Goal: Task Accomplishment & Management: Complete application form

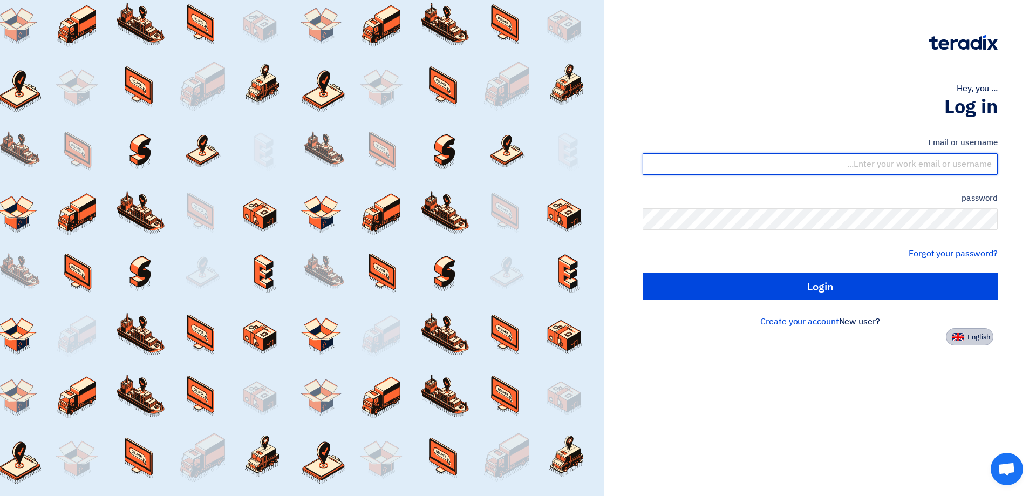
type input "[EMAIL_ADDRESS][DOMAIN_NAME]"
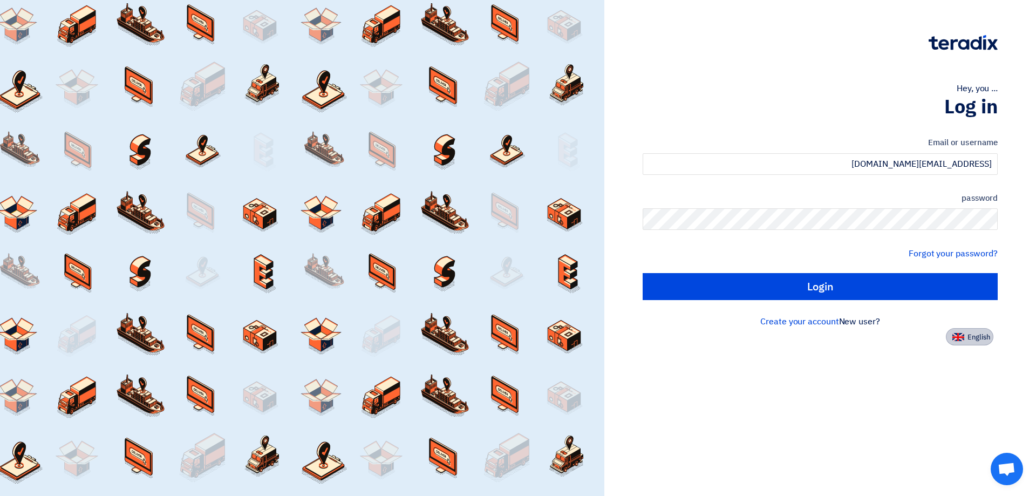
click at [952, 337] on button "English" at bounding box center [970, 336] width 48 height 17
type input "Sign in"
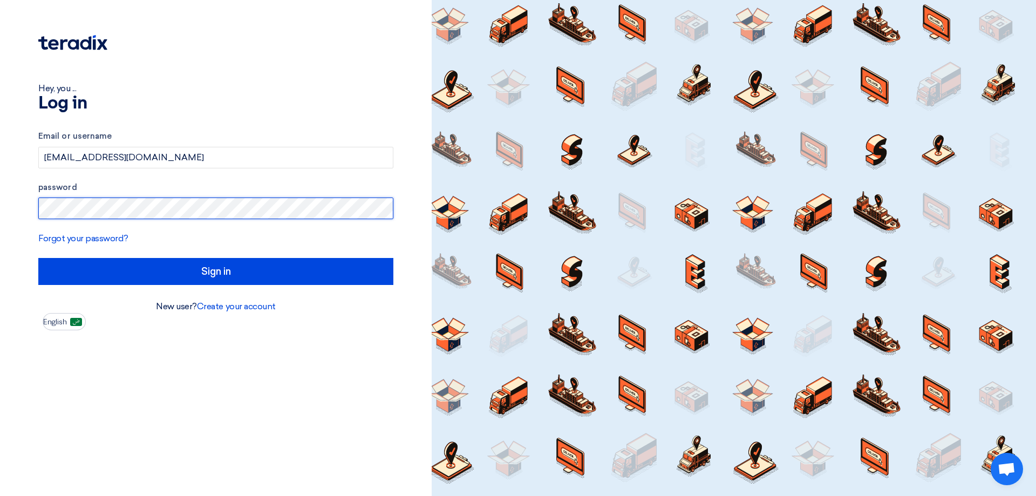
click at [0, 215] on div "Hey, you ... Log in Email or username [EMAIL_ADDRESS][DOMAIN_NAME] password For…" at bounding box center [216, 248] width 432 height 496
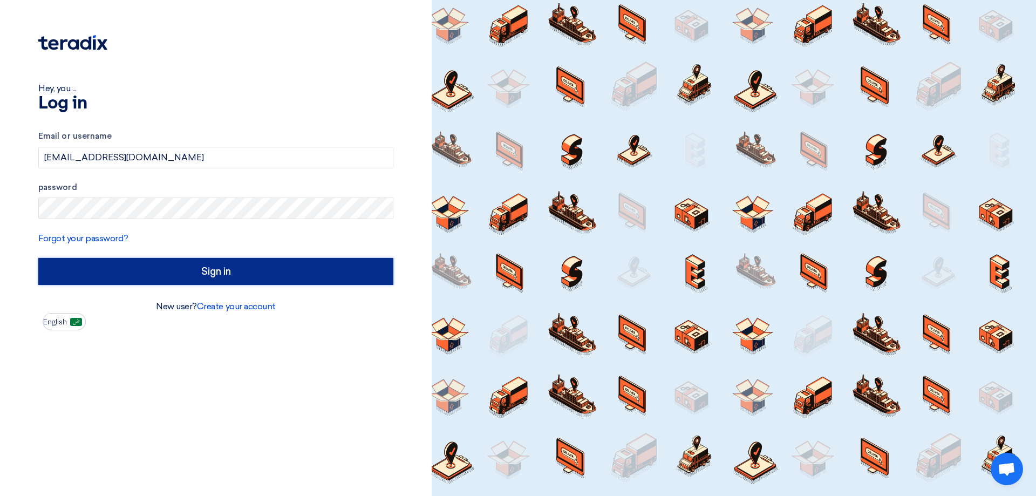
click at [281, 272] on input "Sign in" at bounding box center [215, 271] width 355 height 27
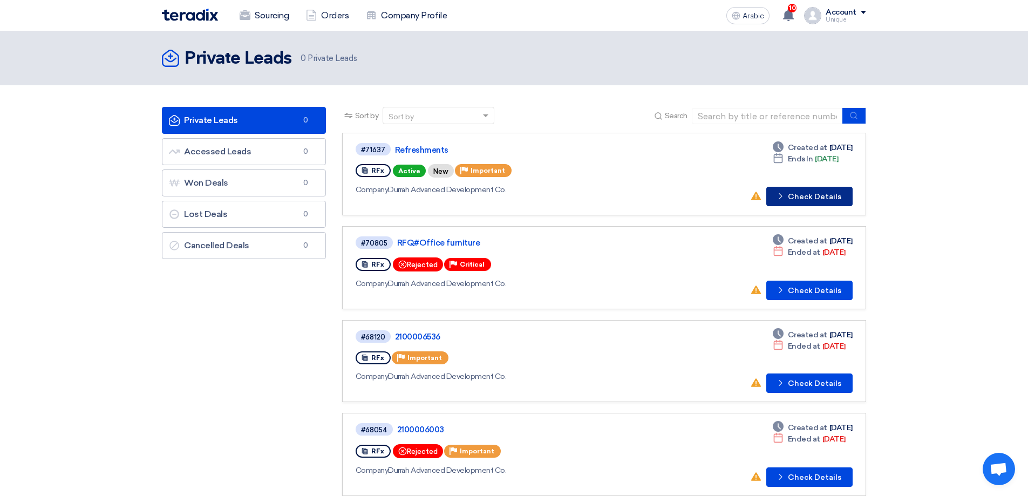
click at [814, 198] on font "Check Details" at bounding box center [814, 196] width 53 height 9
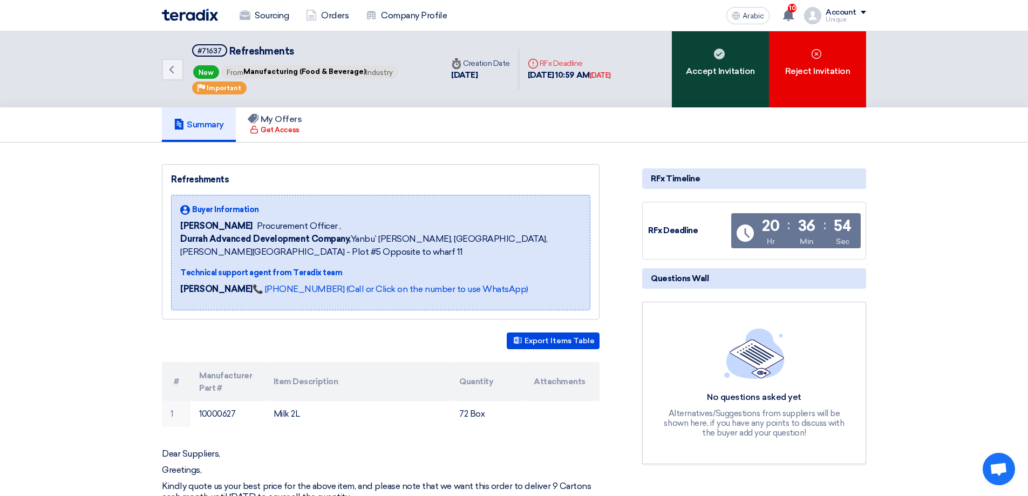
click at [745, 74] on font "Accept Invitation" at bounding box center [720, 71] width 69 height 10
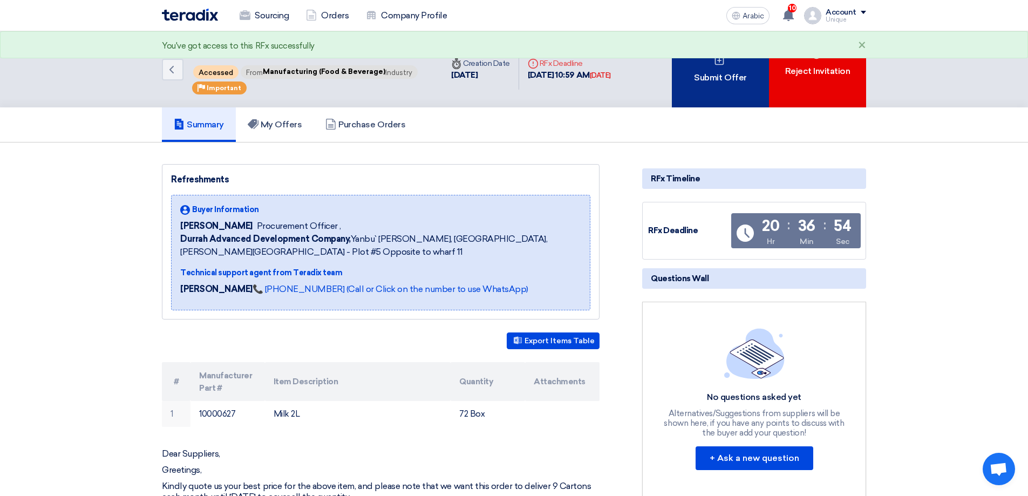
click at [722, 74] on font "Submit Offer" at bounding box center [720, 77] width 52 height 10
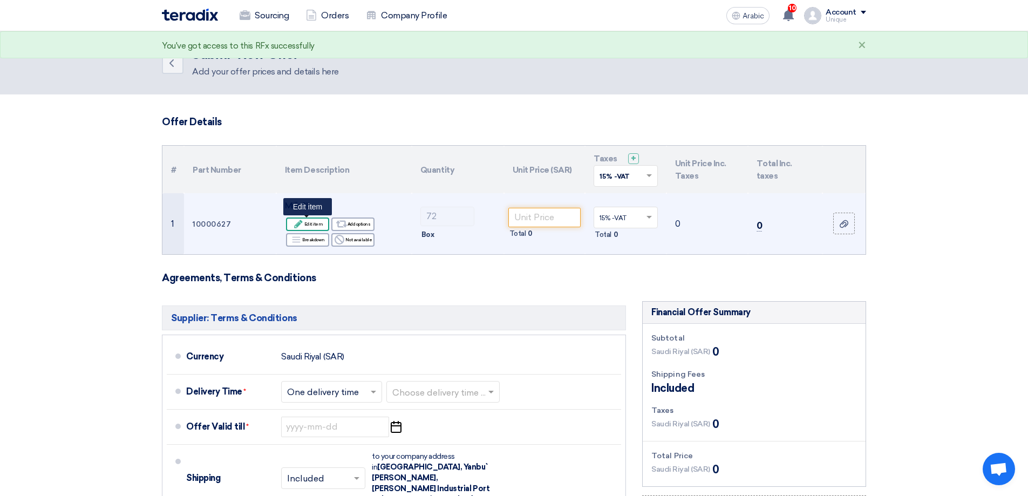
click at [315, 223] on font "Edit item" at bounding box center [313, 223] width 19 height 5
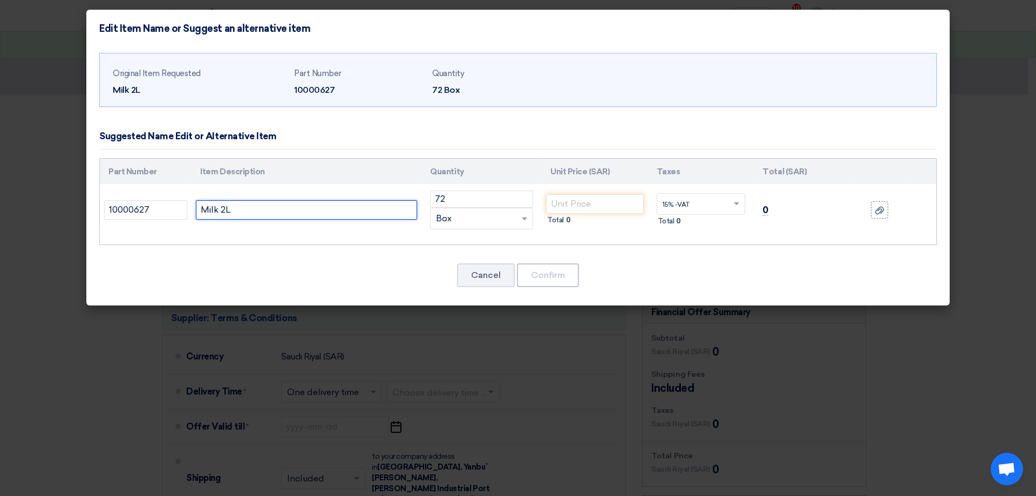
drag, startPoint x: 294, startPoint y: 213, endPoint x: 116, endPoint y: 191, distance: 179.0
click at [116, 191] on tr "10000627 Milk 2L 72 RFQ_STEP1.ITEMS.2.TYPE_PLACEHOLDER" at bounding box center [518, 210] width 837 height 52
paste input "BEARING"
click at [245, 205] on input "Milk 2L" at bounding box center [306, 209] width 221 height 19
drag, startPoint x: 245, startPoint y: 205, endPoint x: 189, endPoint y: 202, distance: 55.7
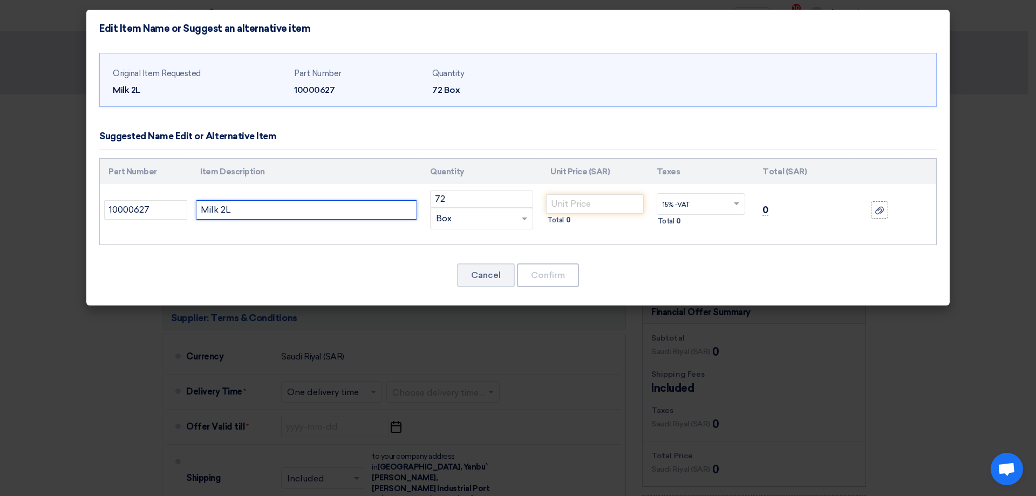
click at [189, 202] on tr "10000627 Milk 2L 72 RFQ_STEP1.ITEMS.2.TYPE_PLACEHOLDER" at bounding box center [518, 210] width 837 height 52
paste input "Help 896 Abdunafi Main Branch Milk 2Ltr 6Pcs/Crtn"
drag, startPoint x: 334, startPoint y: 211, endPoint x: 152, endPoint y: 212, distance: 181.9
click at [152, 212] on tr "10000627 Help 896 Abdunafi Main Branch Milk 2Ltr 6Pcs/Crtn 72 RFQ_STEP1.ITEMS.2…" at bounding box center [518, 210] width 837 height 52
type input "Milk 2Ltr 6Pcs/Crtn"
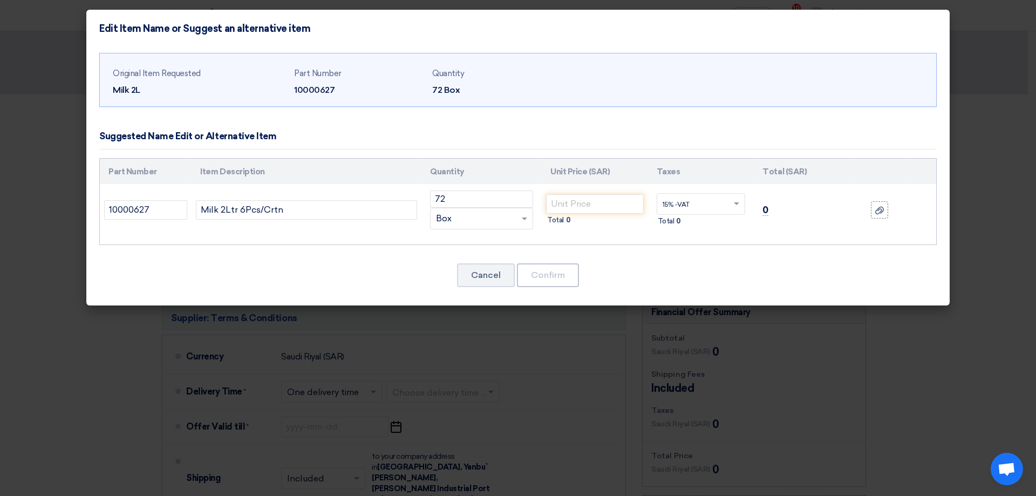
click at [418, 241] on div "Part Number Item Description Quantity Unit Price (SAR) Taxes Total (SAR) 100006…" at bounding box center [518, 201] width 838 height 87
click at [553, 201] on input "number" at bounding box center [595, 203] width 98 height 19
type input "7"
drag, startPoint x: 573, startPoint y: 205, endPoint x: 523, endPoint y: 199, distance: 50.6
click at [523, 199] on tr "10000627 Milk 2Ltr 6Pcs/Crtn 72 RFQ_STEP1.ITEMS.2.TYPE_PLACEHOLDER × Box" at bounding box center [518, 210] width 837 height 52
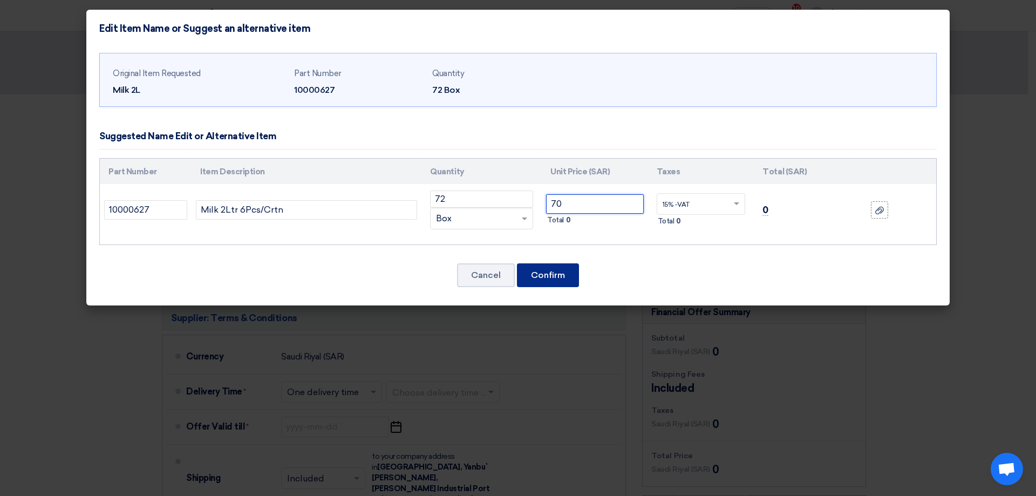
type input "70"
click at [535, 272] on font "Confirm" at bounding box center [548, 275] width 34 height 10
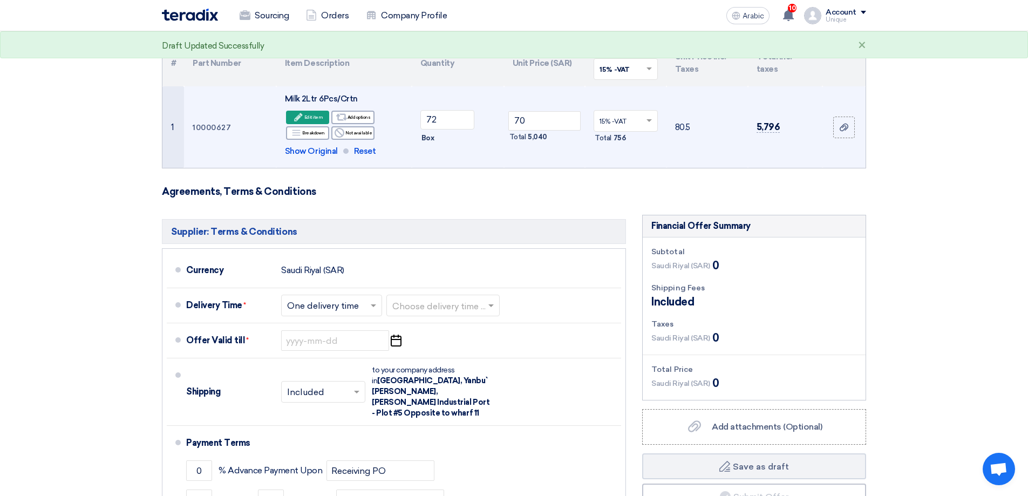
scroll to position [108, 0]
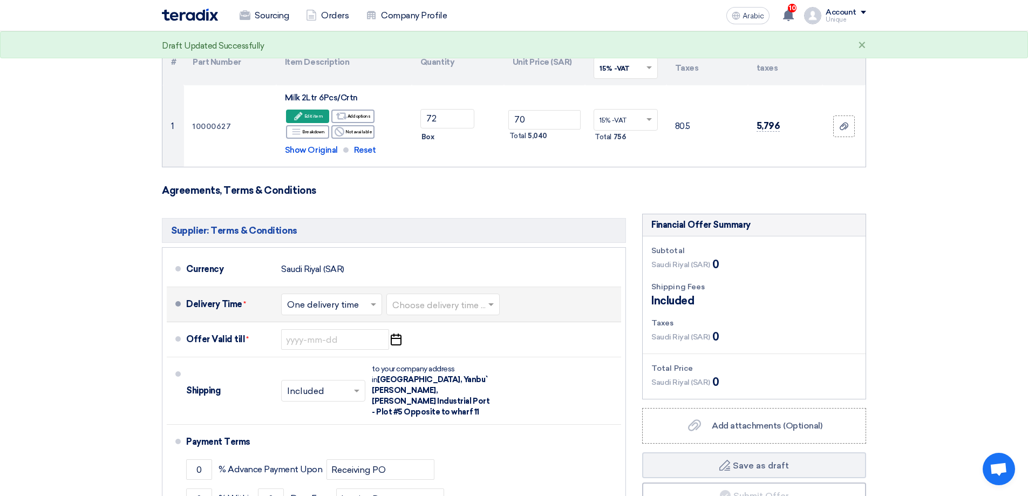
click at [429, 300] on input "text" at bounding box center [443, 306] width 103 height 16
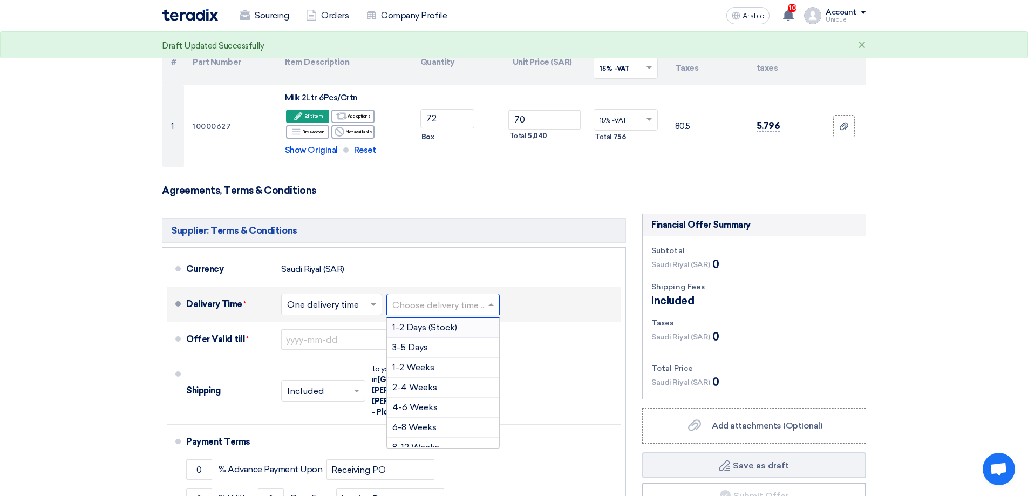
click at [439, 329] on font "1-2 Days (Stock)" at bounding box center [424, 327] width 65 height 10
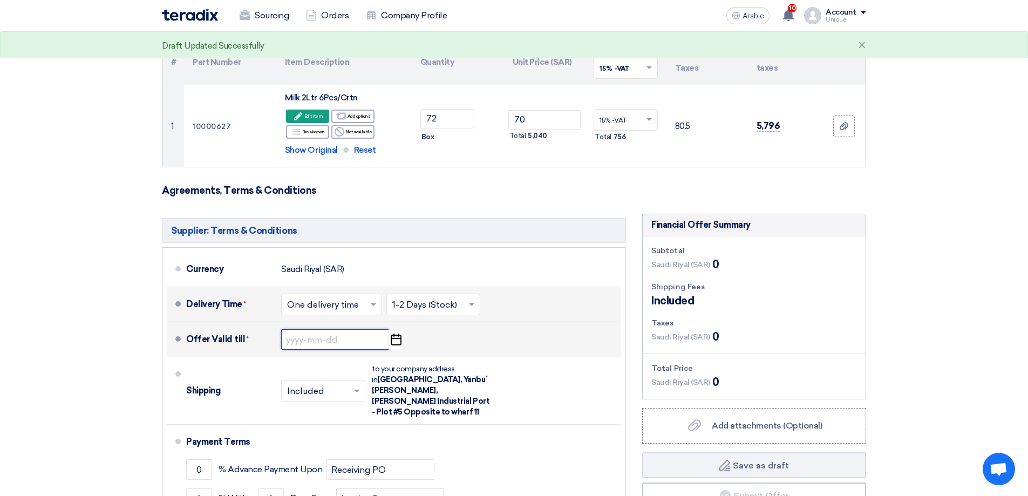
click at [338, 332] on input at bounding box center [335, 339] width 108 height 21
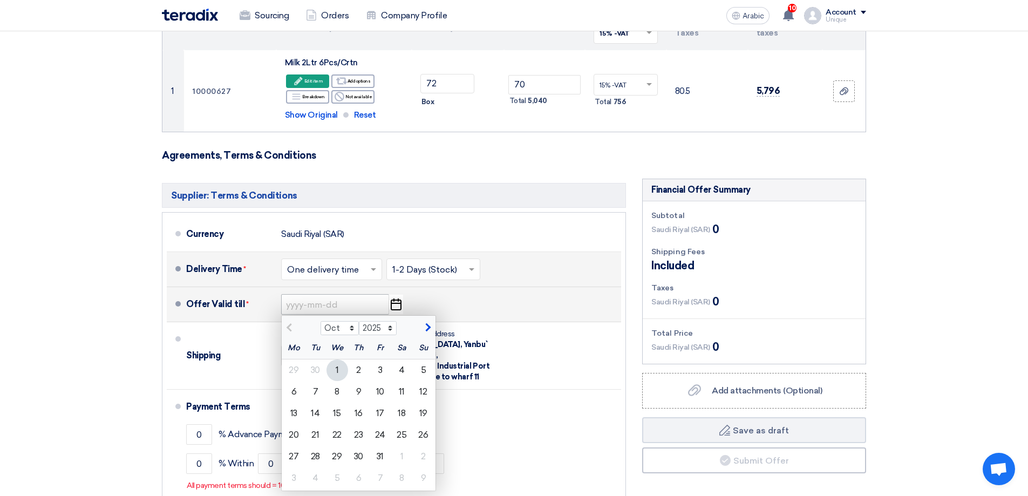
scroll to position [162, 0]
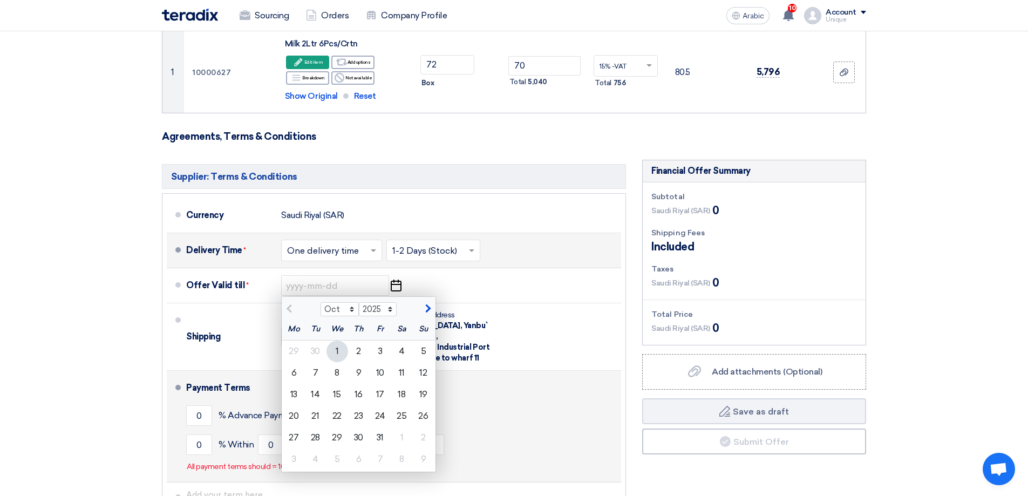
click at [337, 388] on div "15" at bounding box center [338, 395] width 22 height 22
type input "[DATE]"
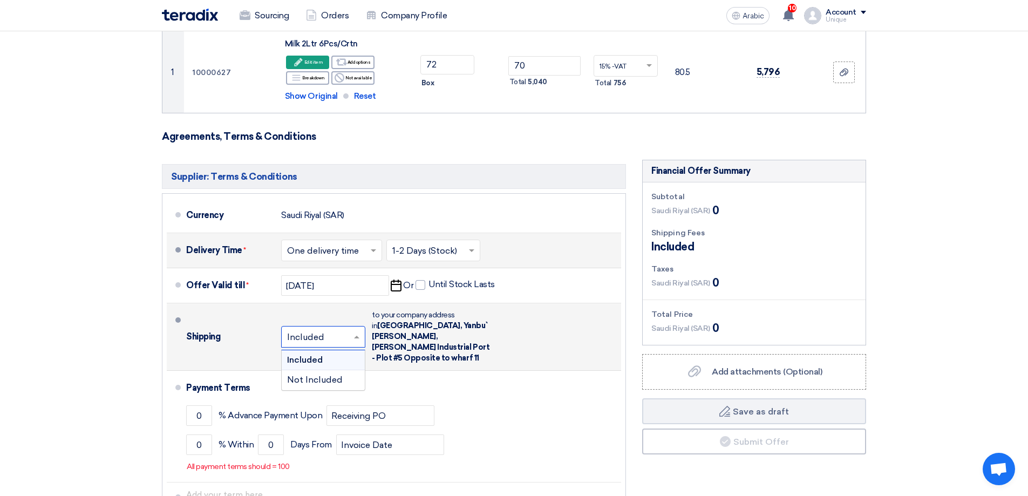
click at [312, 330] on input "text" at bounding box center [323, 338] width 73 height 16
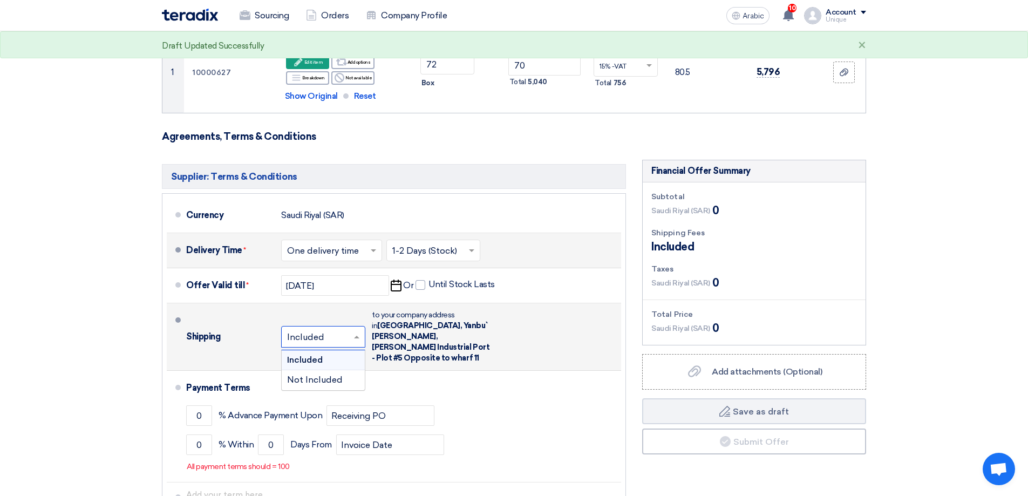
click at [312, 330] on input "text" at bounding box center [323, 338] width 73 height 16
click at [245, 340] on div "Shipping" at bounding box center [229, 337] width 86 height 26
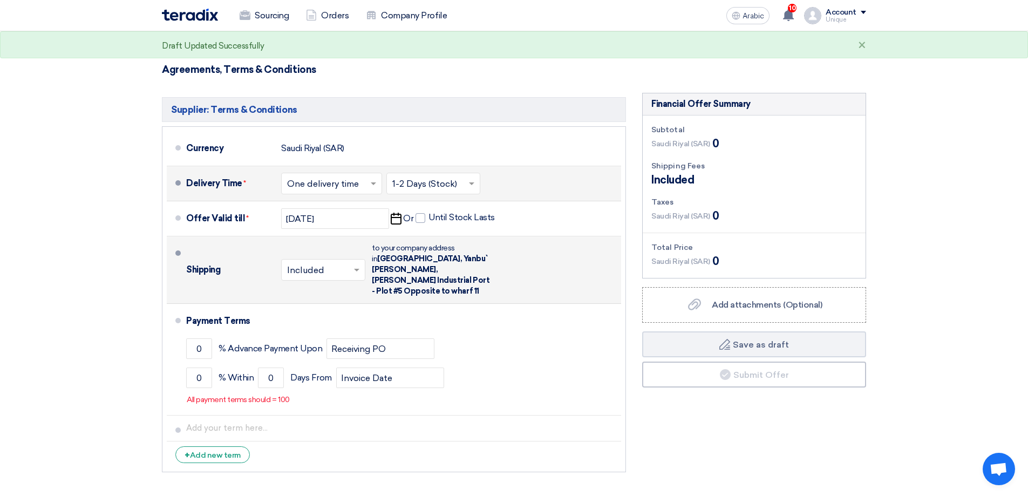
scroll to position [324, 0]
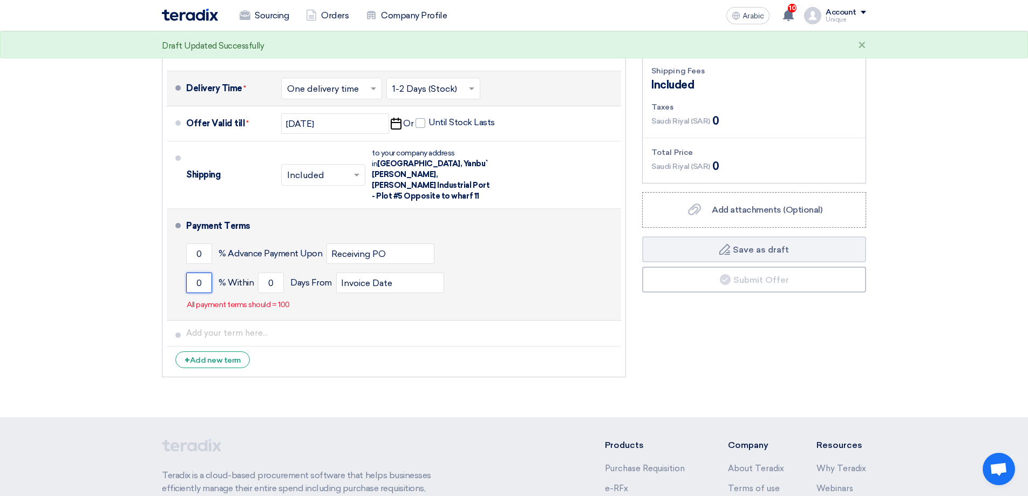
drag, startPoint x: 181, startPoint y: 270, endPoint x: 174, endPoint y: 270, distance: 6.5
click at [175, 270] on li "Payment Terms 0 % Advance Payment Upon Receiving PO 0 % Within 0" at bounding box center [394, 265] width 455 height 112
type input "100"
drag, startPoint x: 272, startPoint y: 273, endPoint x: 252, endPoint y: 272, distance: 20.5
click at [252, 272] on div "100 % [DATE] From Invoice Date" at bounding box center [401, 282] width 431 height 29
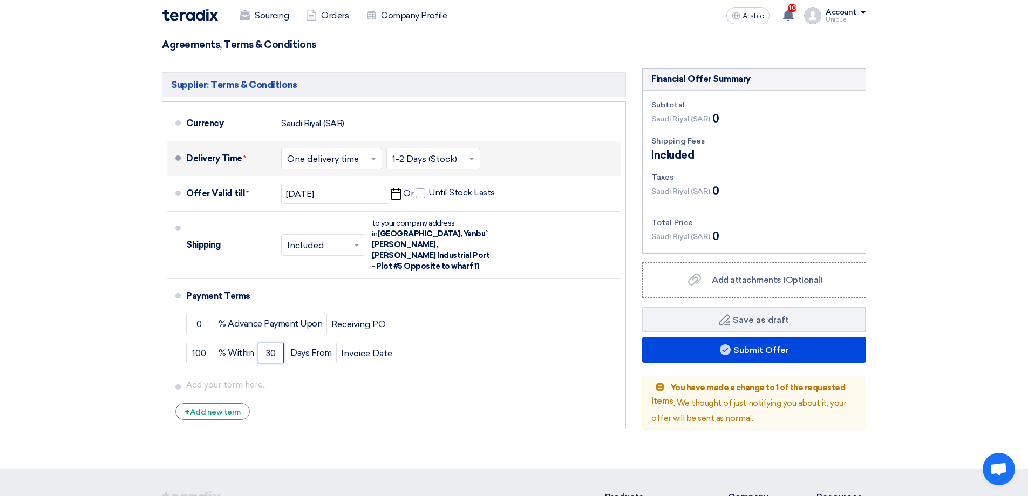
scroll to position [108, 0]
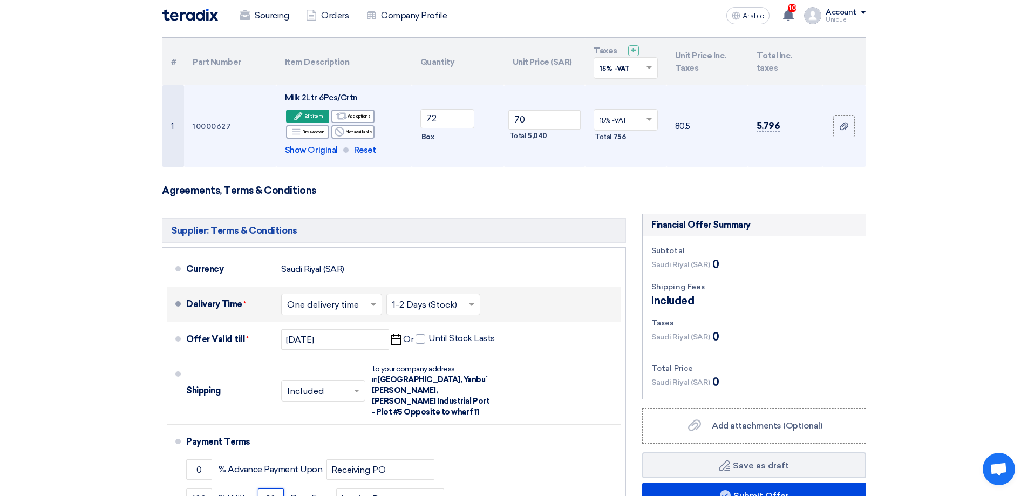
type input "30"
click at [437, 135] on div "Box" at bounding box center [457, 137] width 75 height 13
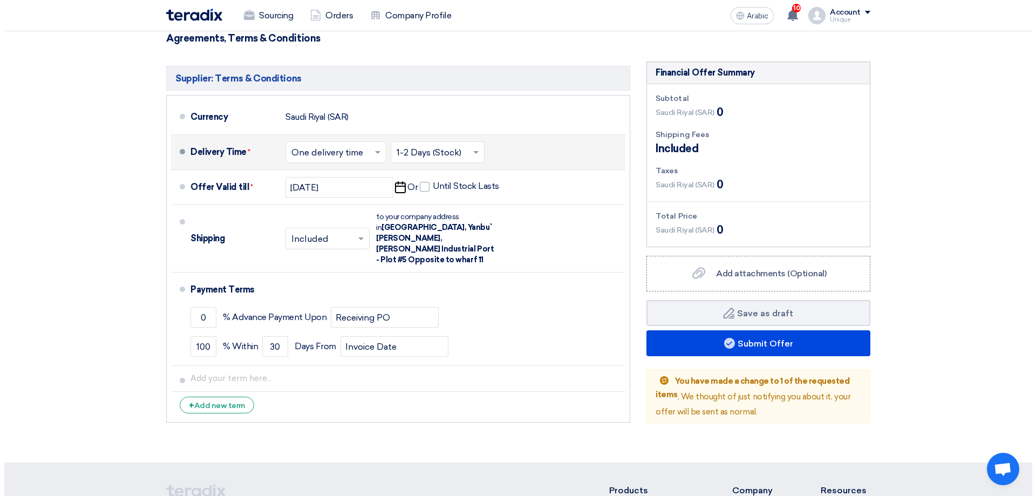
scroll to position [270, 0]
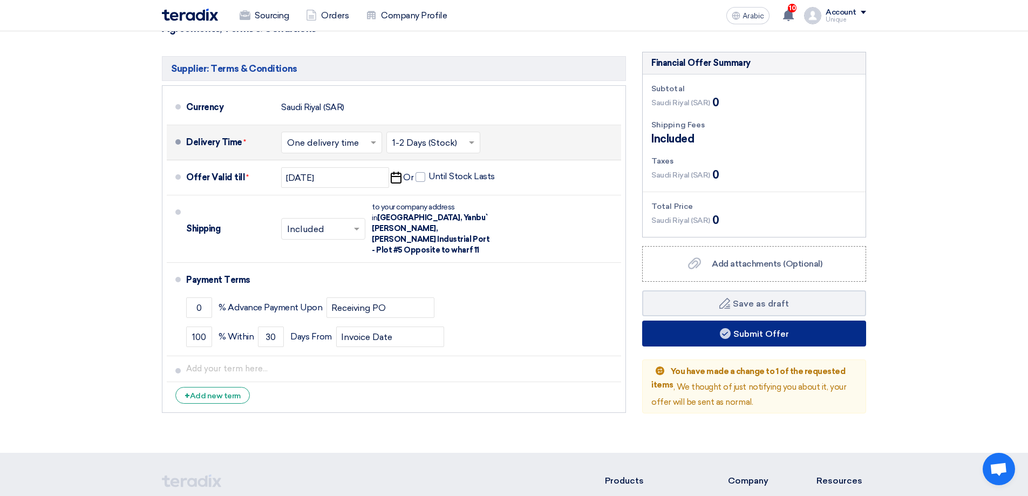
click at [696, 338] on button "Submit Offer" at bounding box center [754, 334] width 224 height 26
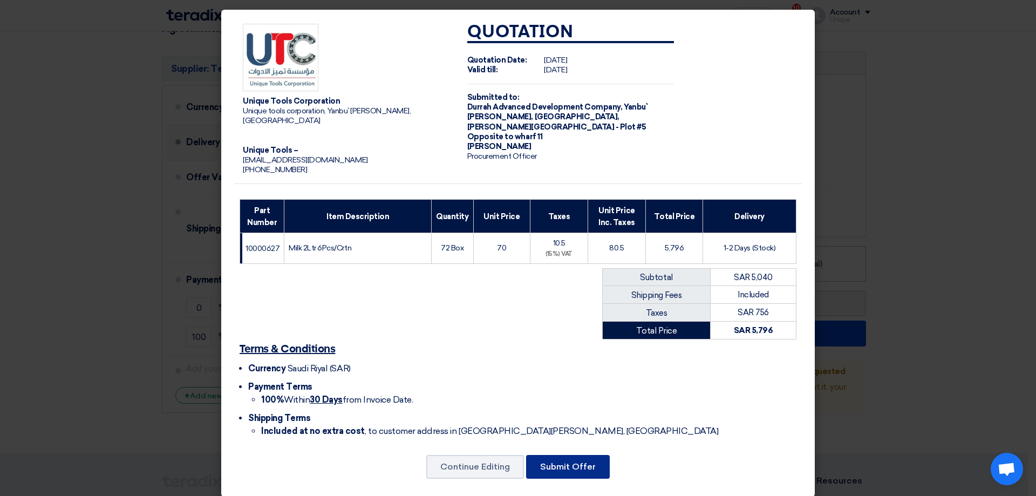
click at [554, 462] on font "Submit Offer" at bounding box center [568, 467] width 56 height 10
